Goal: Information Seeking & Learning: Check status

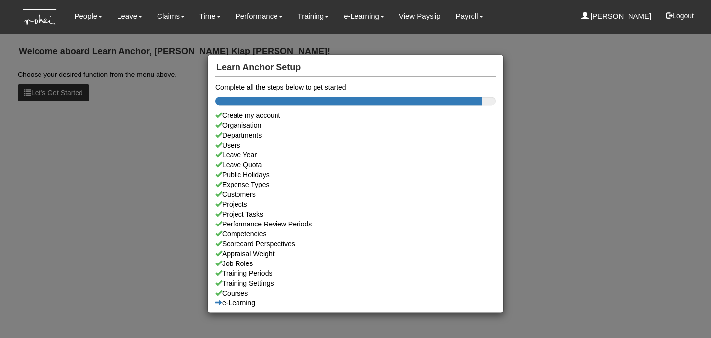
click at [127, 155] on div "Learn Anchor Setup Complete all the steps below to get started Create my accoun…" at bounding box center [355, 169] width 711 height 338
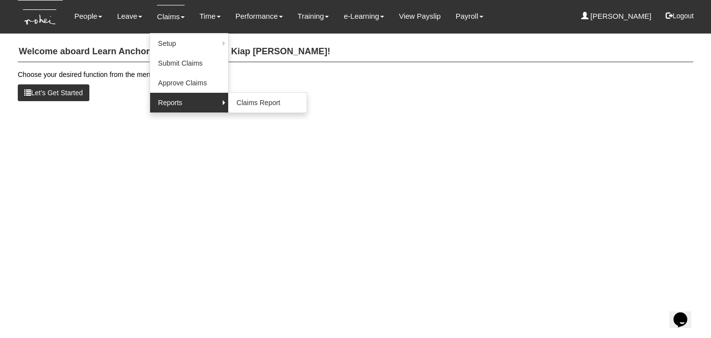
click at [174, 99] on link "Reports" at bounding box center [189, 103] width 78 height 20
click at [249, 103] on link "Claims Report" at bounding box center [268, 103] width 78 height 20
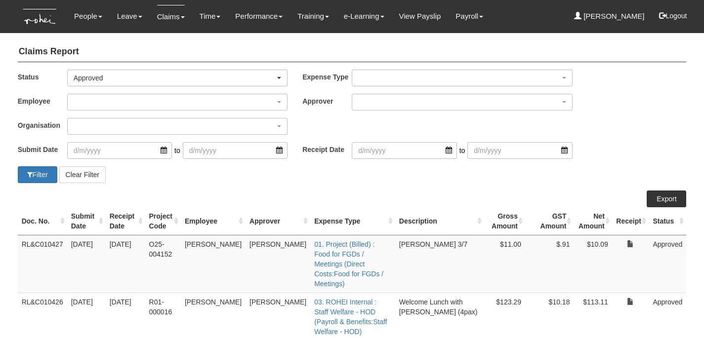
select select "50"
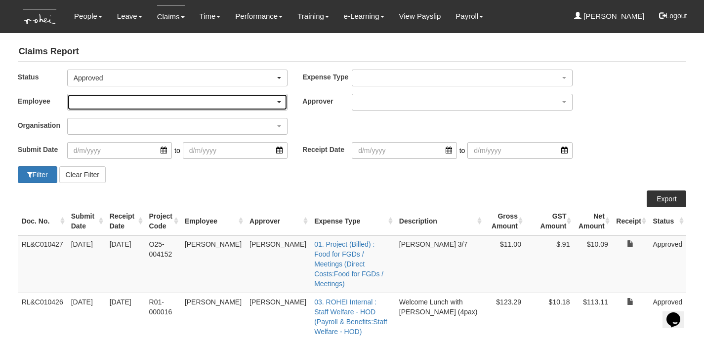
click at [232, 106] on div "button" at bounding box center [178, 102] width 220 height 16
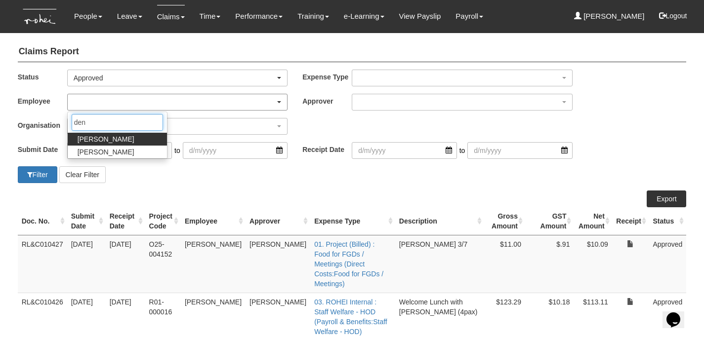
type input "deni"
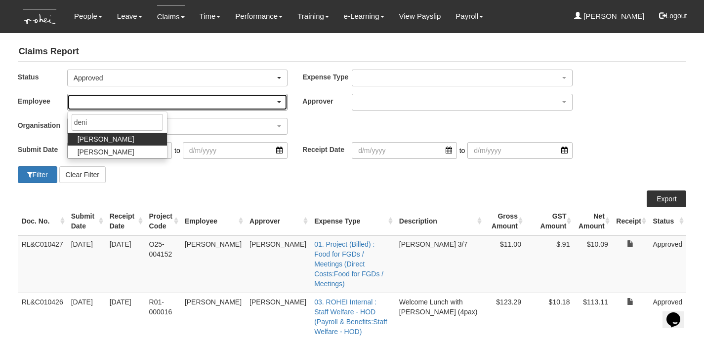
select select "1ae40e68-5a0c-4d70-b50e-45a4e5a72252"
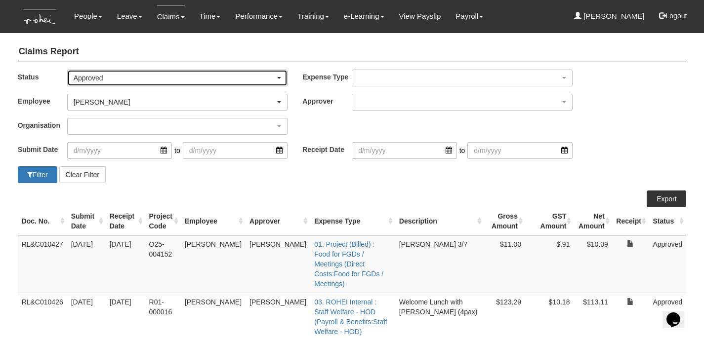
click at [165, 81] on div "Approved" at bounding box center [175, 78] width 202 height 10
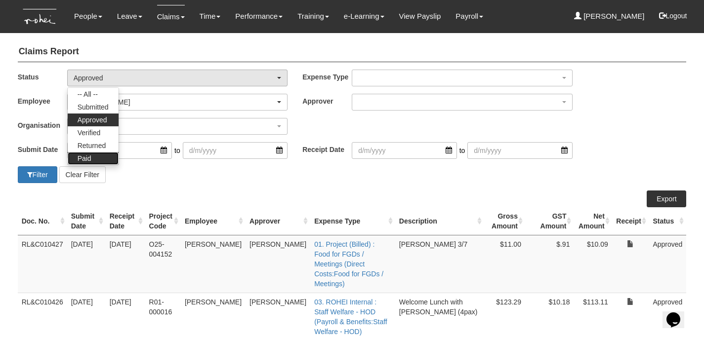
click at [93, 157] on link "Paid" at bounding box center [93, 158] width 51 height 13
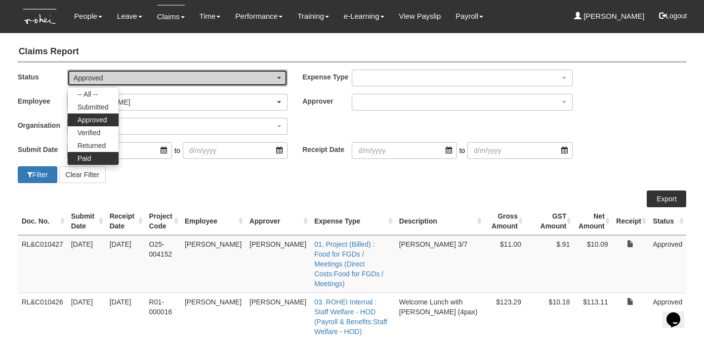
select select "Paid"
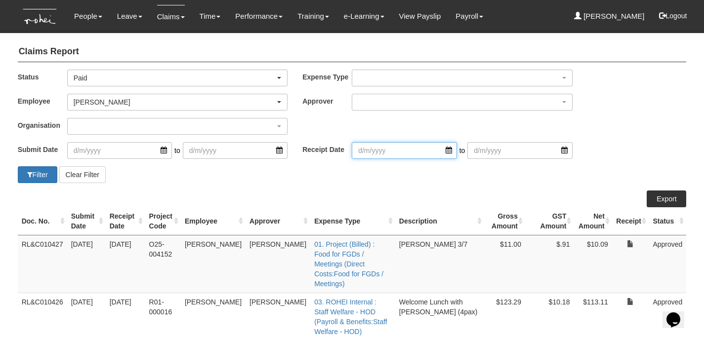
click at [387, 151] on input "search" at bounding box center [404, 150] width 105 height 17
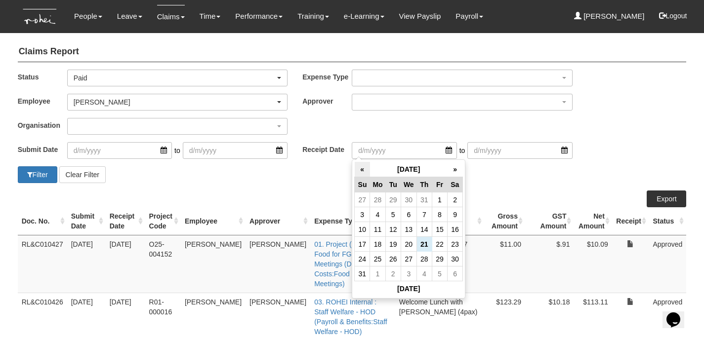
click at [358, 170] on th "«" at bounding box center [362, 169] width 15 height 15
click at [358, 172] on th "«" at bounding box center [362, 169] width 15 height 15
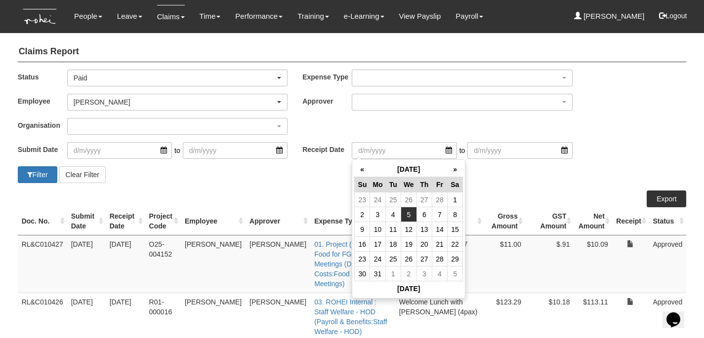
click at [408, 215] on td "5" at bounding box center [409, 214] width 16 height 15
type input "5/3/2025"
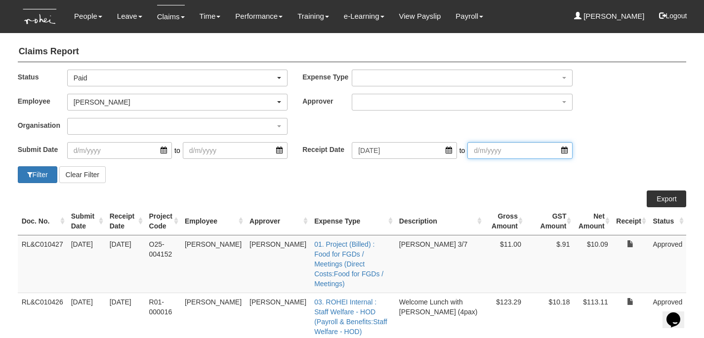
click at [513, 151] on input "search" at bounding box center [519, 150] width 105 height 17
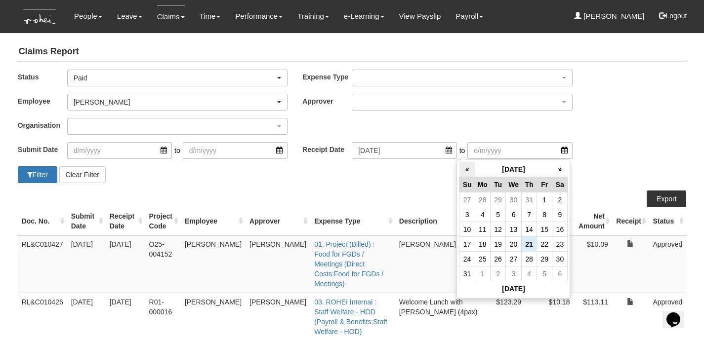
click at [465, 169] on th "«" at bounding box center [466, 169] width 15 height 15
click at [469, 171] on th "«" at bounding box center [466, 169] width 15 height 15
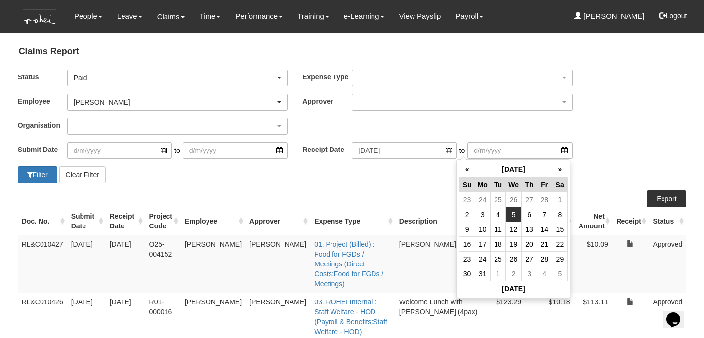
click at [513, 213] on td "5" at bounding box center [514, 214] width 16 height 15
type input "5/3/2025"
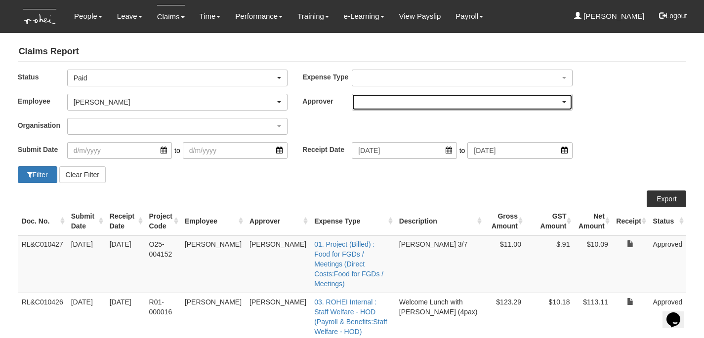
click at [418, 103] on div "button" at bounding box center [462, 102] width 220 height 16
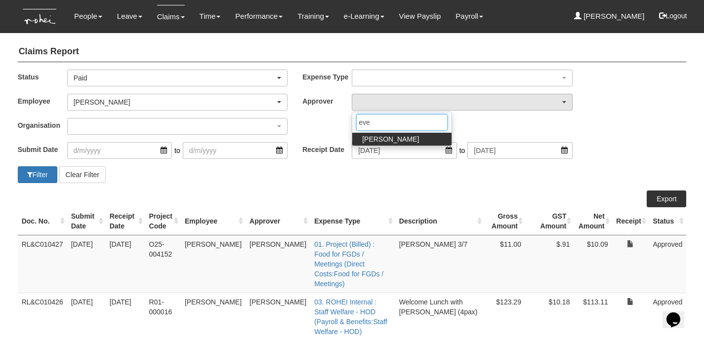
type input "eve"
click at [395, 139] on link "Evelyn Lim" at bounding box center [401, 139] width 99 height 13
select select "924f1b2e-1f52-4a5a-a524-af1f71412b99"
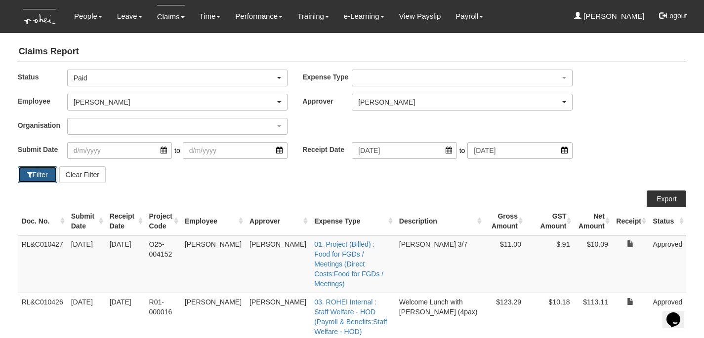
click at [27, 179] on button "Filter" at bounding box center [38, 174] width 40 height 17
select select "50"
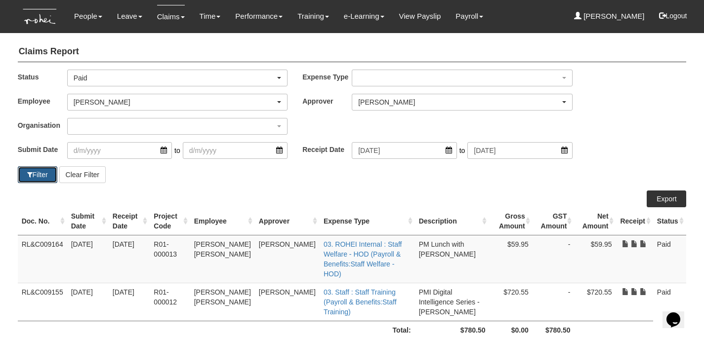
scroll to position [21, 0]
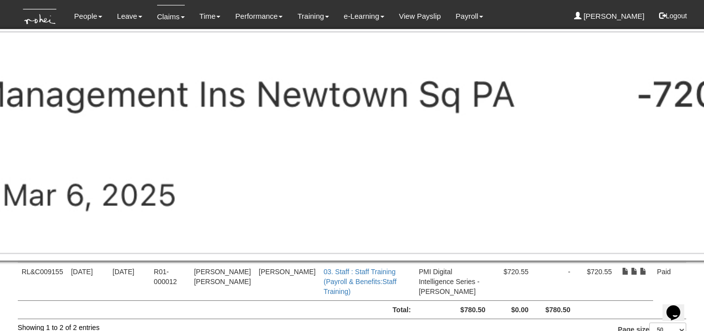
click at [555, 300] on td "$780.50" at bounding box center [553, 309] width 42 height 18
click at [623, 260] on img at bounding box center [352, 145] width 1086 height 232
click at [558, 300] on td "$780.50" at bounding box center [553, 309] width 42 height 18
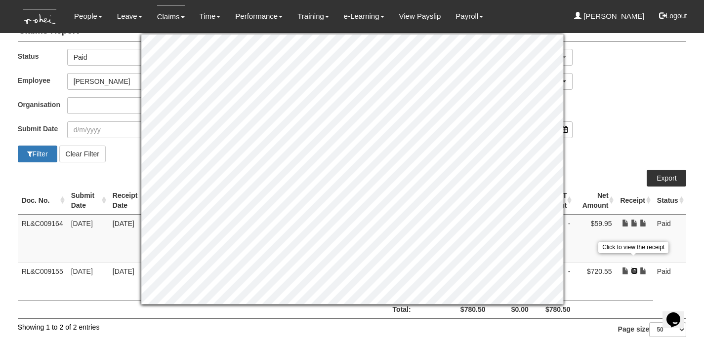
click at [632, 268] on link at bounding box center [634, 271] width 7 height 7
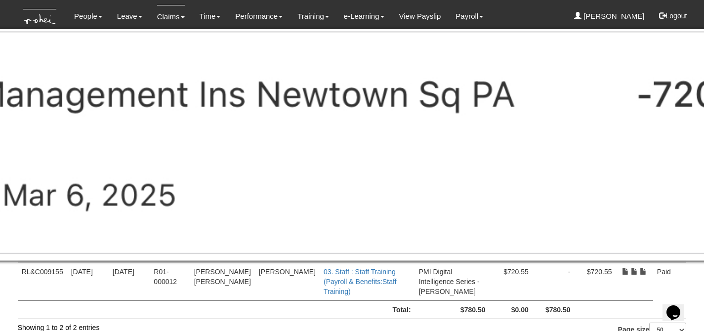
click at [647, 267] on td "Click to view the receipt" at bounding box center [634, 281] width 37 height 38
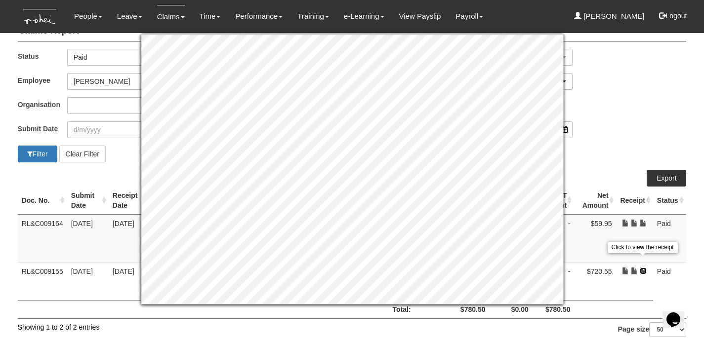
click at [643, 268] on link at bounding box center [643, 271] width 7 height 7
click at [644, 268] on link at bounding box center [643, 271] width 7 height 7
click at [633, 268] on link at bounding box center [634, 271] width 7 height 7
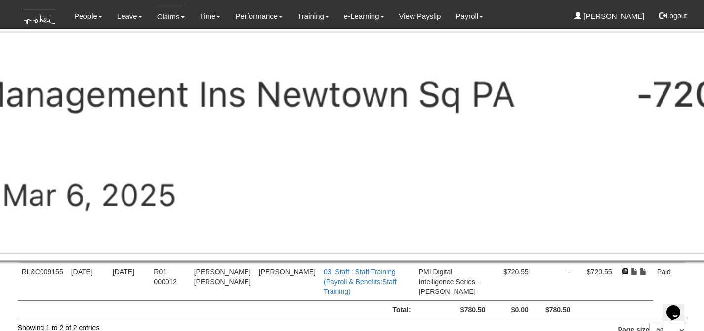
click at [623, 268] on link at bounding box center [625, 271] width 7 height 7
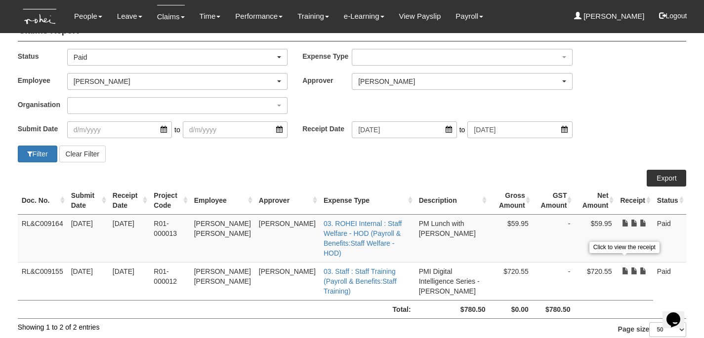
click at [596, 74] on div "Employee _Bhel Test Account _Staff Gracie Aaron Chow Abel Tan Abigail Shantini …" at bounding box center [352, 85] width 684 height 24
